Goal: Information Seeking & Learning: Learn about a topic

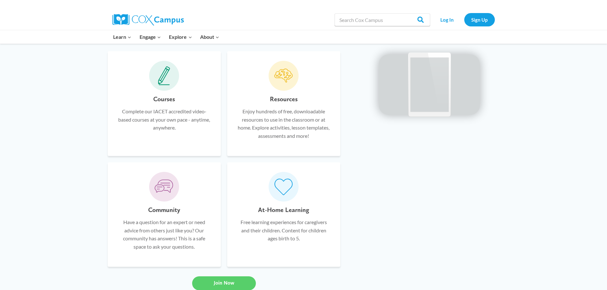
scroll to position [414, 0]
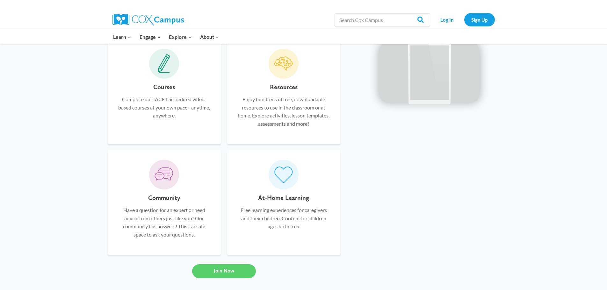
click at [167, 86] on h6 "Courses" at bounding box center [164, 87] width 22 height 10
click at [165, 69] on icon at bounding box center [164, 63] width 12 height 19
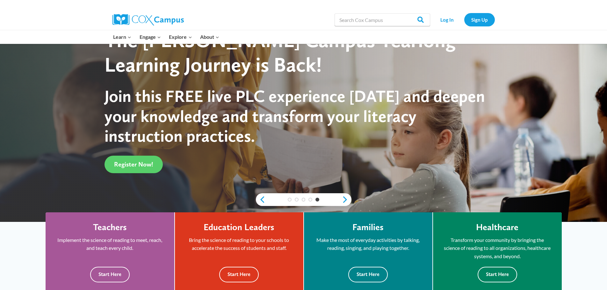
scroll to position [128, 0]
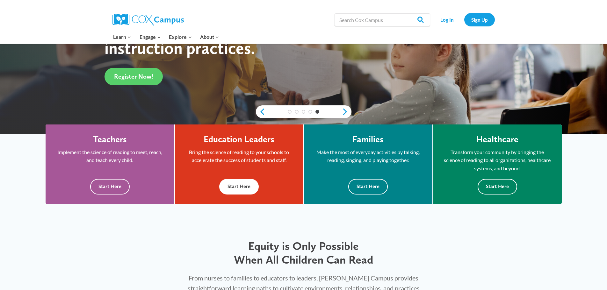
click at [230, 147] on div "Education Leaders Bring the science of reading to your schools to accelerate th…" at bounding box center [239, 164] width 109 height 61
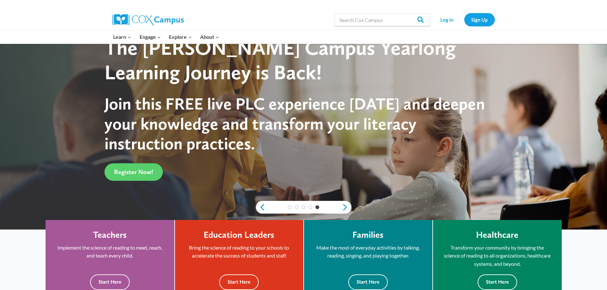
scroll to position [0, 0]
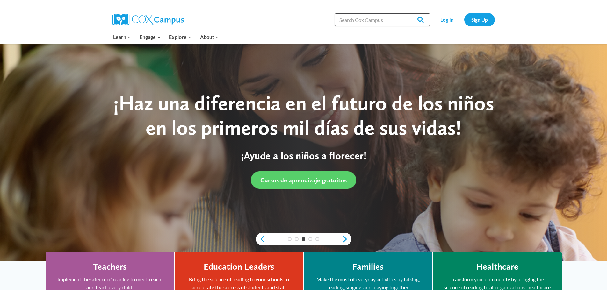
click at [375, 20] on input "Search in https://coxcampus.org/" at bounding box center [383, 19] width 96 height 13
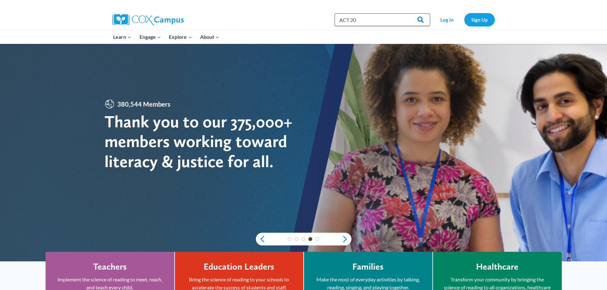
type input "ACT 20"
click at [420, 19] on input "Search" at bounding box center [417, 19] width 25 height 13
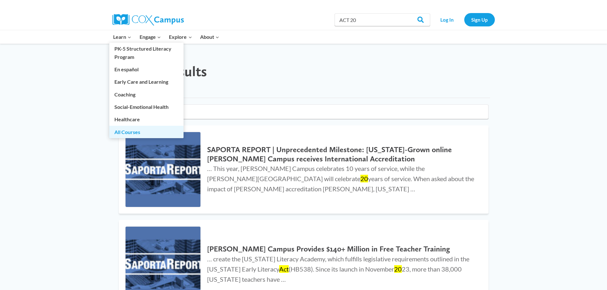
click at [126, 131] on link "All Courses" at bounding box center [146, 132] width 74 height 12
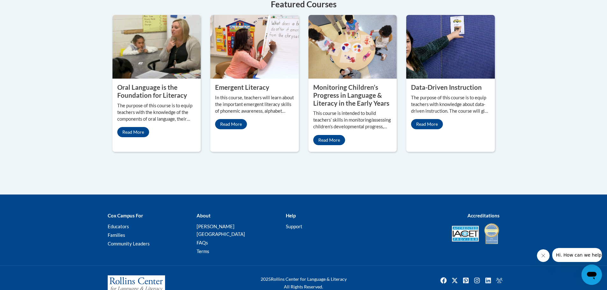
scroll to position [326, 0]
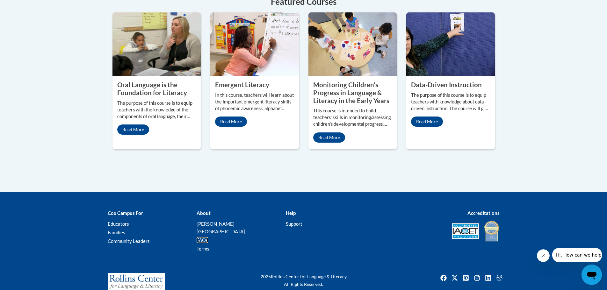
click at [204, 237] on link "FAQs" at bounding box center [202, 240] width 11 height 6
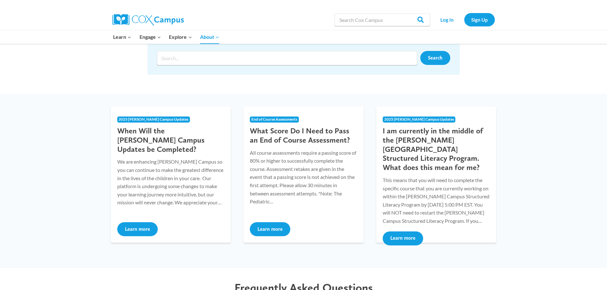
scroll to position [128, 0]
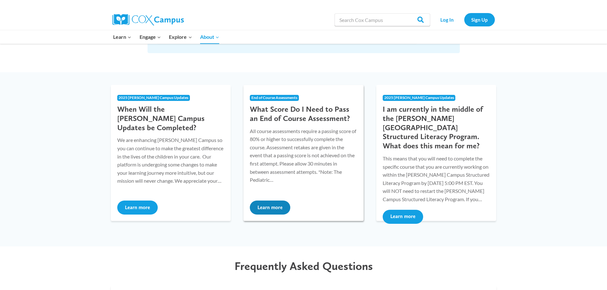
click at [265, 208] on button "Learn more" at bounding box center [270, 208] width 40 height 14
